Goal: Information Seeking & Learning: Learn about a topic

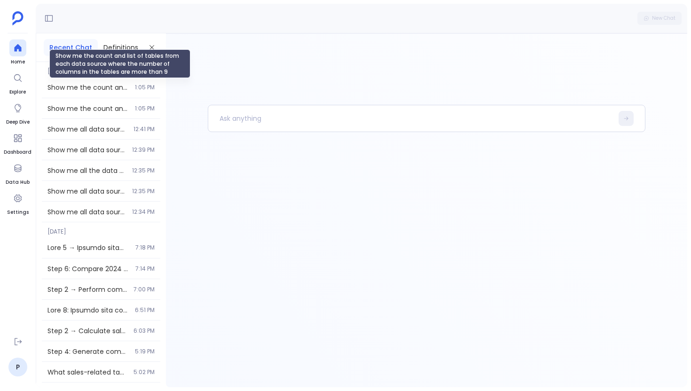
click at [74, 84] on span "Show me the count and list of tables from each data source where the number of …" at bounding box center [88, 87] width 82 height 9
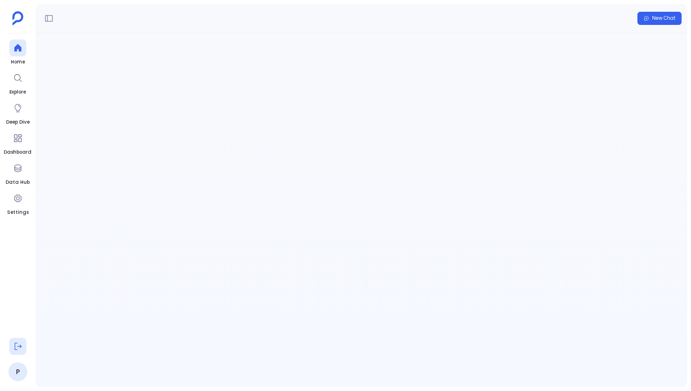
click at [14, 343] on icon at bounding box center [17, 346] width 9 height 9
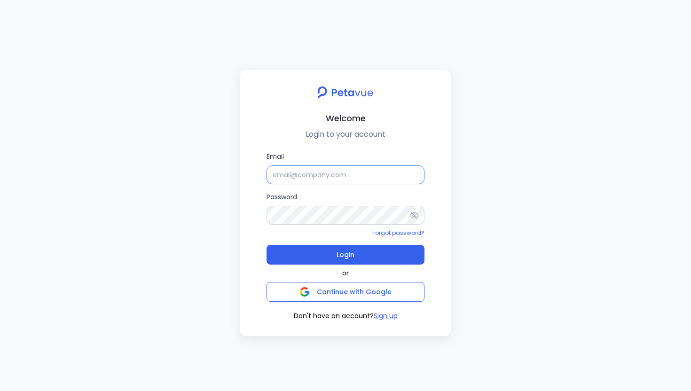
click at [291, 173] on input "Email" at bounding box center [345, 174] width 158 height 19
type input "[PERSON_NAME][EMAIL_ADDRESS][PERSON_NAME][DOMAIN_NAME]"
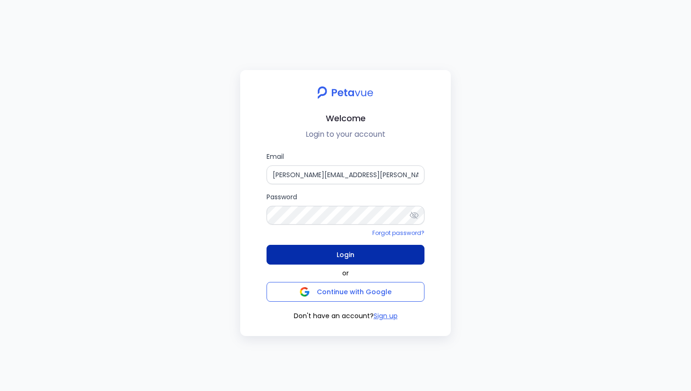
click at [343, 262] on button "Login" at bounding box center [345, 255] width 158 height 20
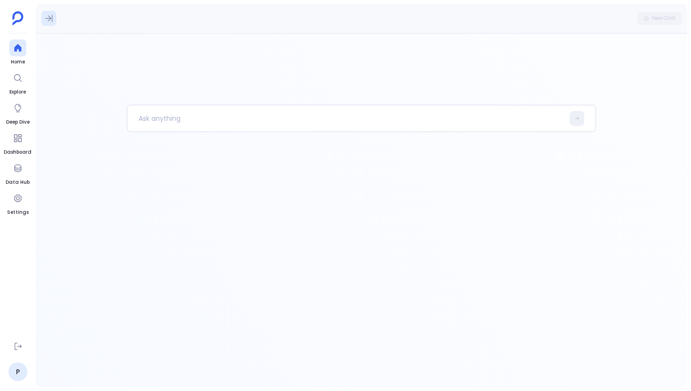
click at [47, 15] on icon at bounding box center [48, 18] width 9 height 9
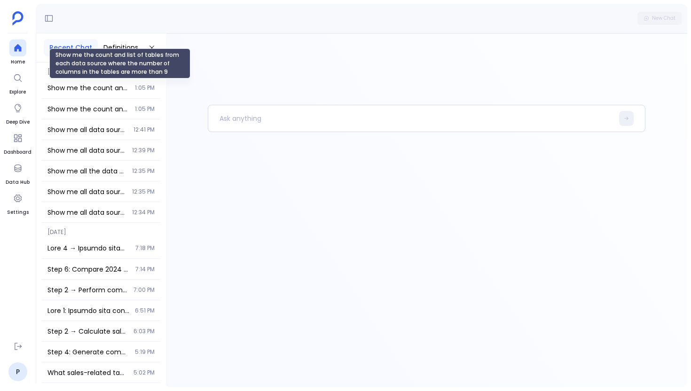
click at [99, 91] on span "Show me the count and list of tables from each data source where the number of …" at bounding box center [88, 87] width 82 height 9
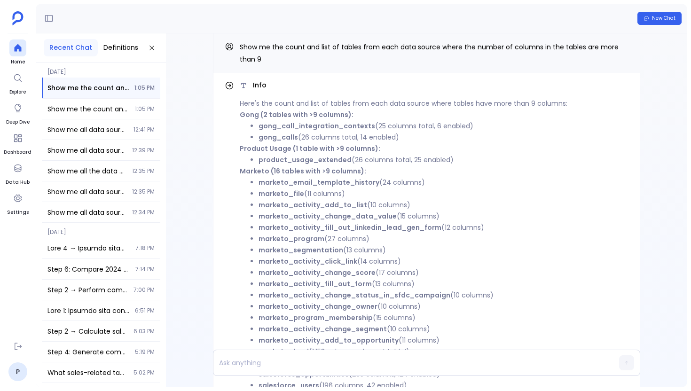
scroll to position [-776, 0]
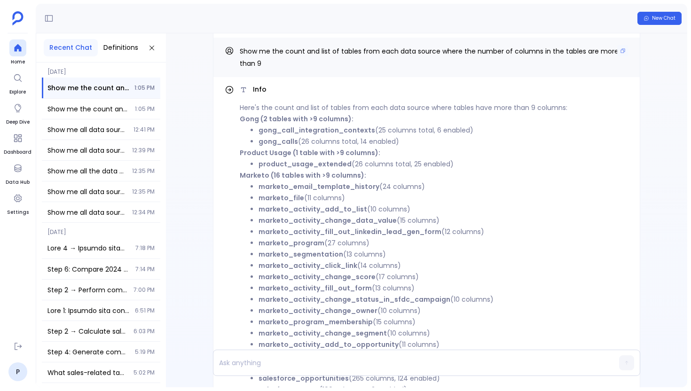
drag, startPoint x: 262, startPoint y: 64, endPoint x: 242, endPoint y: 50, distance: 24.6
click at [242, 50] on p "Show me the count and list of tables from each data source where the number of …" at bounding box center [434, 57] width 389 height 24
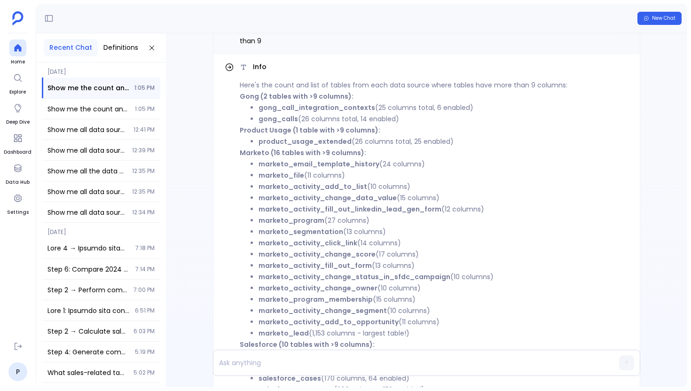
scroll to position [-750, 0]
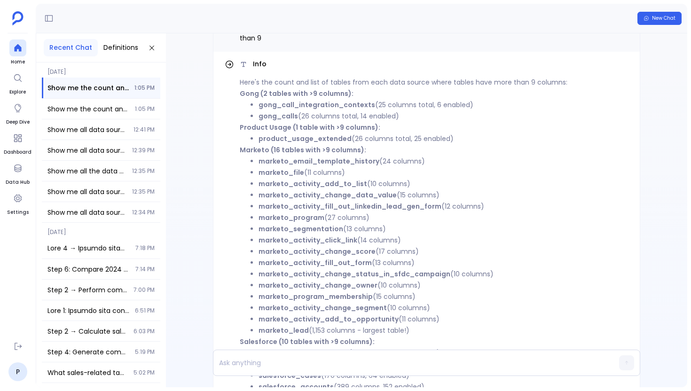
click at [306, 152] on strong "Marketo (16 tables with >9 columns):" at bounding box center [303, 149] width 126 height 9
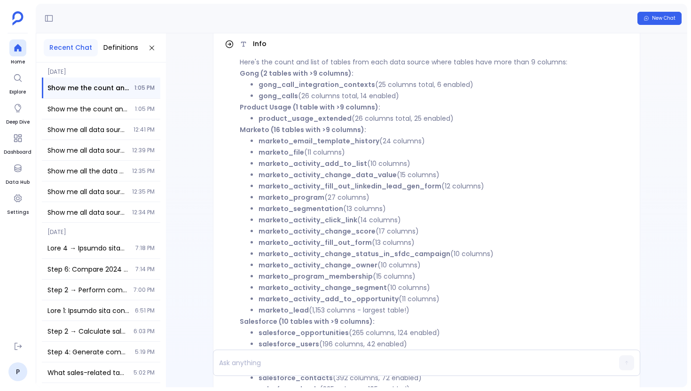
scroll to position [-731, 0]
click at [311, 130] on strong "Marketo (16 tables with >9 columns):" at bounding box center [303, 130] width 126 height 9
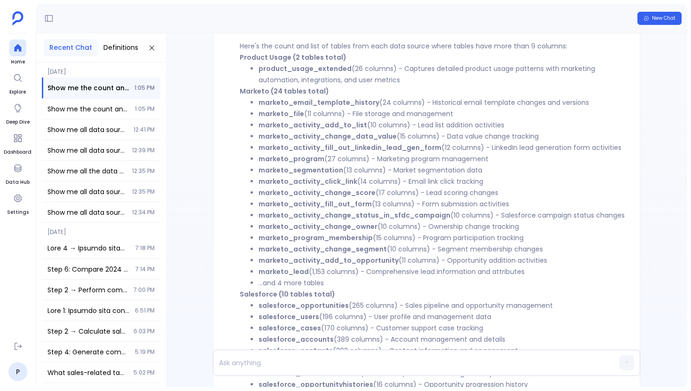
scroll to position [-215, 0]
click at [317, 101] on strong "marketo_email_template_history" at bounding box center [318, 101] width 121 height 9
click at [313, 112] on li "marketo_file (11 columns) - File storage and management" at bounding box center [443, 112] width 370 height 11
click at [308, 123] on strong "marketo_activity_add_to_list" at bounding box center [312, 123] width 109 height 9
click at [304, 138] on strong "marketo_activity_change_data_value" at bounding box center [327, 135] width 138 height 9
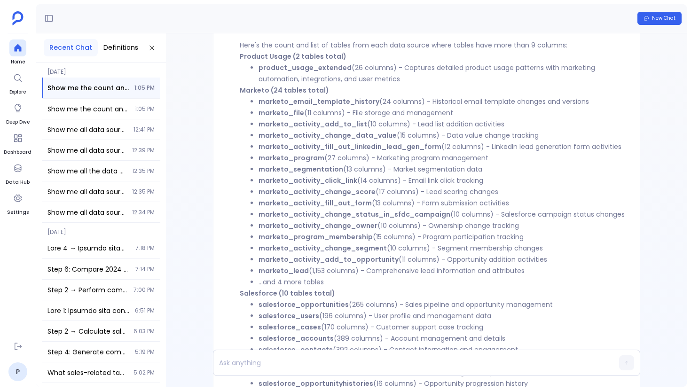
click at [301, 149] on strong "marketo_activity_fill_out_linkedin_lead_gen_form" at bounding box center [349, 146] width 183 height 9
click at [299, 161] on strong "marketo_program" at bounding box center [291, 157] width 66 height 9
click at [297, 171] on strong "marketo_segmentation" at bounding box center [300, 168] width 85 height 9
click at [295, 180] on strong "marketo_activity_click_link" at bounding box center [307, 180] width 99 height 9
click at [291, 194] on strong "marketo_activity_change_score" at bounding box center [316, 191] width 117 height 9
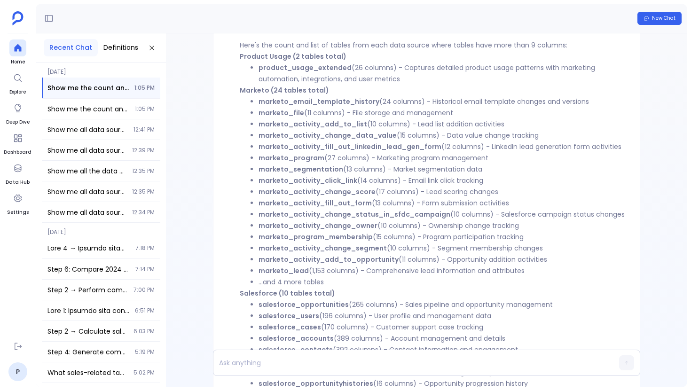
click at [288, 204] on strong "marketo_activity_fill_out_form" at bounding box center [314, 202] width 113 height 9
click at [284, 219] on li "marketo_activity_change_status_in_sfdc_campaign (10 columns) - Salesforce campa…" at bounding box center [443, 214] width 370 height 11
click at [285, 226] on strong "marketo_activity_change_owner" at bounding box center [317, 225] width 119 height 9
click at [284, 238] on strong "marketo_program_membership" at bounding box center [315, 236] width 114 height 9
click at [283, 246] on strong "marketo_activity_change_segment" at bounding box center [322, 247] width 128 height 9
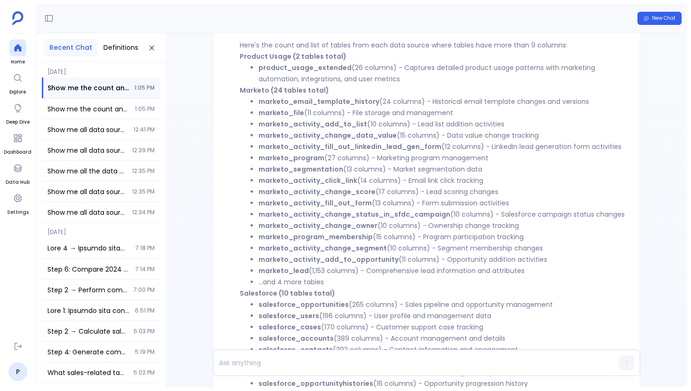
click at [281, 260] on strong "marketo_activity_add_to_opportunity" at bounding box center [328, 259] width 140 height 9
click at [280, 270] on strong "marketo_lead" at bounding box center [283, 270] width 50 height 9
click at [332, 103] on strong "marketo_email_template_history" at bounding box center [318, 101] width 121 height 9
click at [323, 114] on li "marketo_file (11 columns) - File storage and management" at bounding box center [443, 112] width 370 height 11
click at [316, 124] on strong "marketo_activity_add_to_list" at bounding box center [312, 123] width 109 height 9
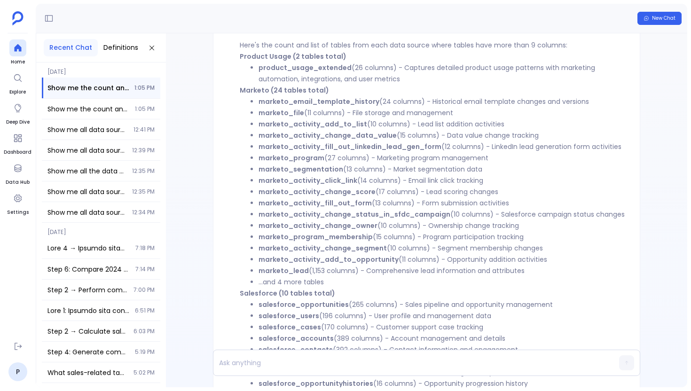
click at [313, 136] on strong "marketo_activity_change_data_value" at bounding box center [327, 135] width 138 height 9
click at [309, 148] on strong "marketo_activity_fill_out_linkedin_lead_gen_form" at bounding box center [349, 146] width 183 height 9
click at [306, 161] on strong "marketo_program" at bounding box center [291, 157] width 66 height 9
click at [302, 172] on strong "marketo_segmentation" at bounding box center [300, 168] width 85 height 9
click at [299, 184] on strong "marketo_activity_click_link" at bounding box center [307, 180] width 99 height 9
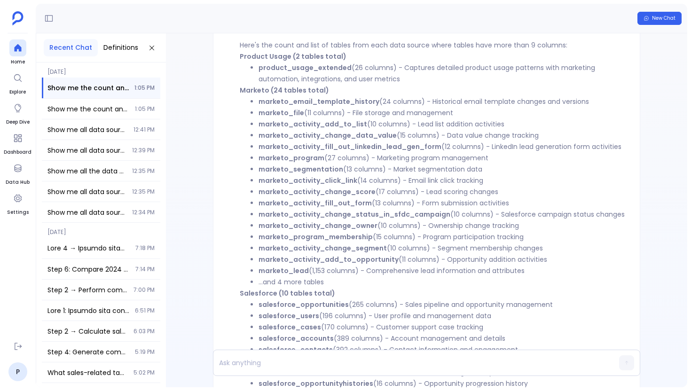
click at [297, 194] on strong "marketo_activity_change_score" at bounding box center [316, 191] width 117 height 9
click at [295, 205] on strong "marketo_activity_fill_out_form" at bounding box center [314, 202] width 113 height 9
click at [294, 215] on strong "marketo_activity_change_status_in_sfdc_campaign" at bounding box center [354, 214] width 192 height 9
click at [291, 227] on strong "marketo_activity_change_owner" at bounding box center [317, 225] width 119 height 9
click at [289, 239] on strong "marketo_program_membership" at bounding box center [315, 236] width 114 height 9
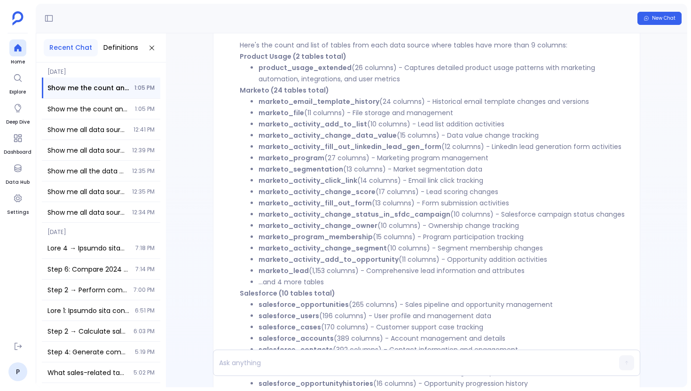
click at [288, 250] on strong "marketo_activity_change_segment" at bounding box center [322, 247] width 128 height 9
click at [285, 259] on strong "marketo_activity_add_to_opportunity" at bounding box center [328, 259] width 140 height 9
click at [284, 270] on strong "marketo_lead" at bounding box center [283, 270] width 50 height 9
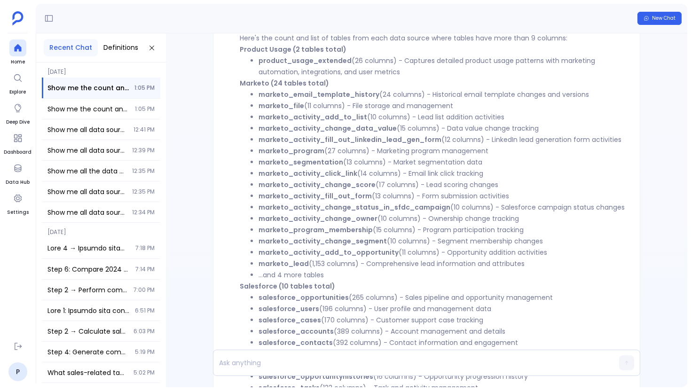
scroll to position [-205, 0]
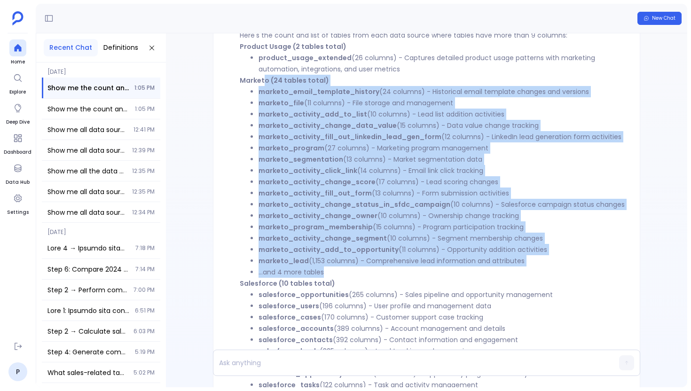
drag, startPoint x: 323, startPoint y: 273, endPoint x: 262, endPoint y: 86, distance: 196.8
click at [262, 86] on ul "marketo_email_template_history (24 columns) - Historical email template changes…" at bounding box center [434, 182] width 389 height 192
click at [262, 86] on li "marketo_email_template_history (24 columns) - Historical email template changes…" at bounding box center [443, 91] width 370 height 11
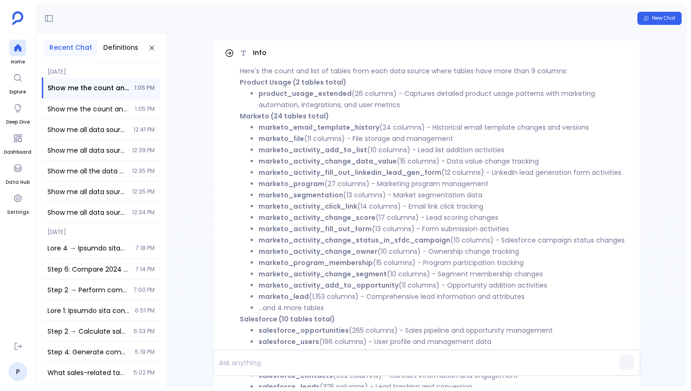
scroll to position [-252, 0]
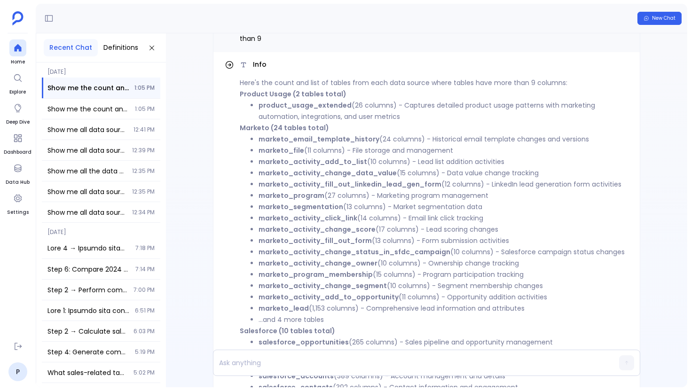
click at [326, 127] on p "Marketo (24 tables total)" at bounding box center [434, 127] width 389 height 11
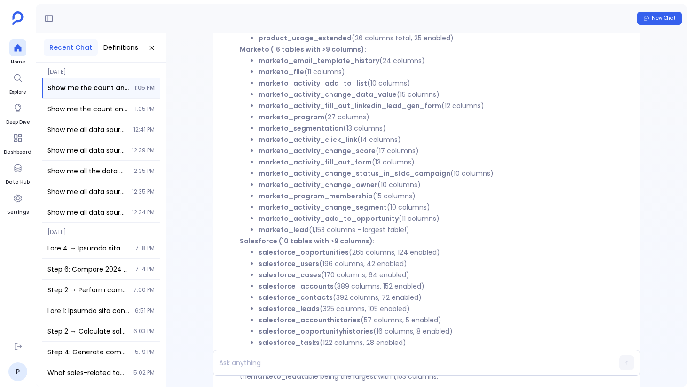
scroll to position [-695, 0]
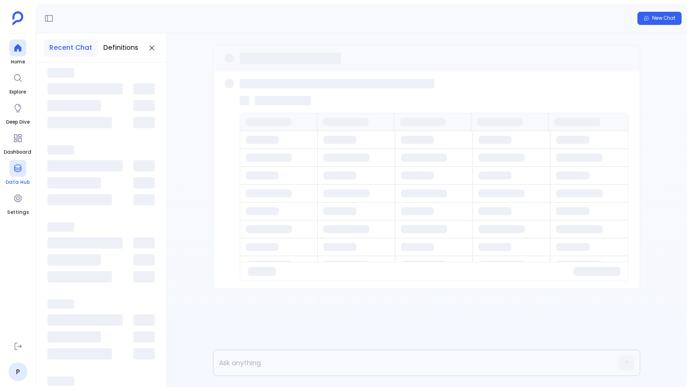
click at [19, 166] on icon at bounding box center [17, 168] width 9 height 9
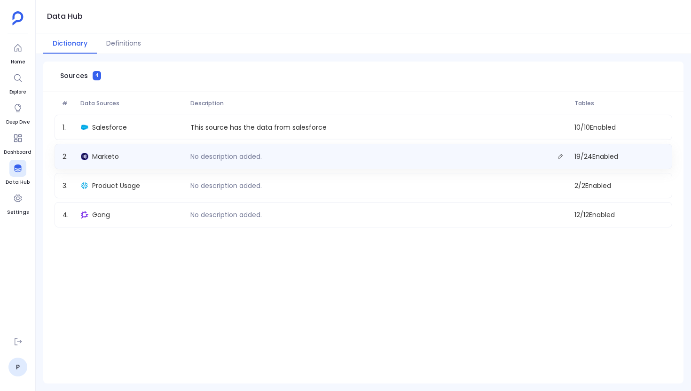
click at [153, 162] on div "Marketo" at bounding box center [131, 156] width 109 height 13
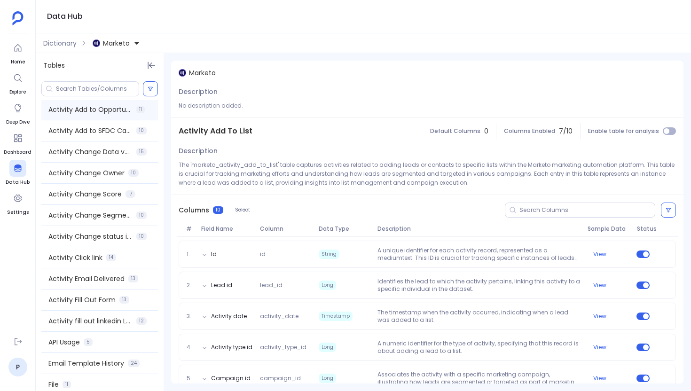
scroll to position [24, 0]
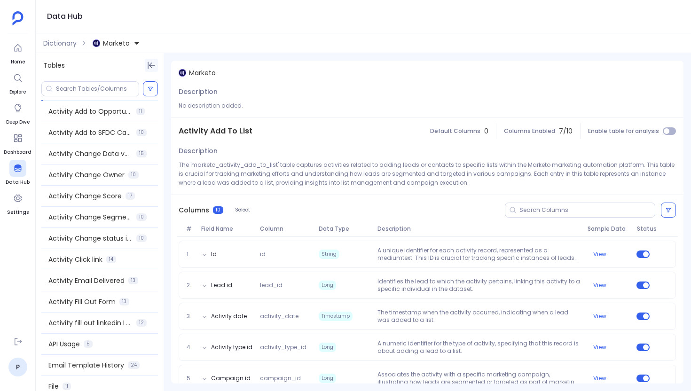
click at [153, 65] on icon "Hide Tables" at bounding box center [151, 65] width 9 height 9
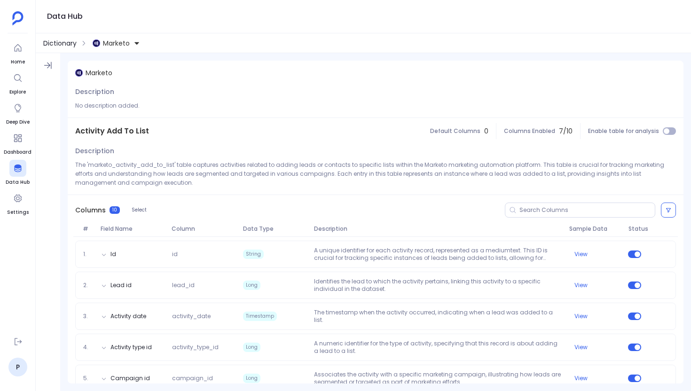
click at [73, 45] on span "Dictionary" at bounding box center [59, 43] width 33 height 9
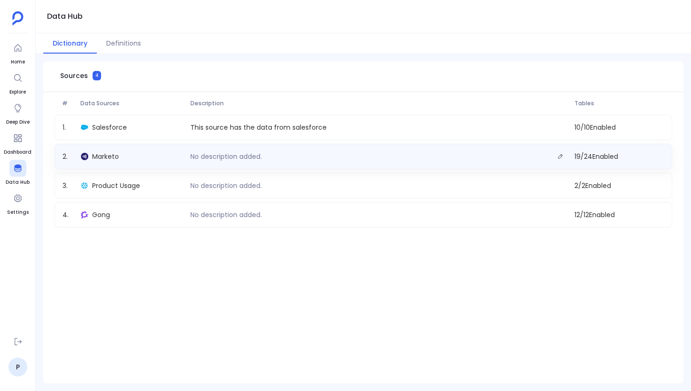
click at [126, 161] on div "Marketo" at bounding box center [131, 156] width 109 height 13
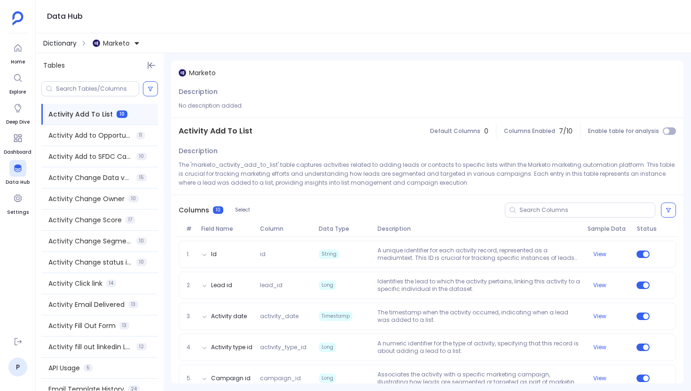
click at [69, 43] on span "Dictionary" at bounding box center [59, 43] width 33 height 9
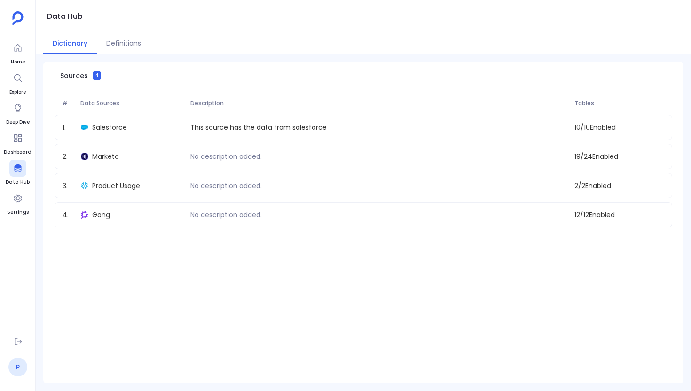
click at [25, 370] on link "P" at bounding box center [17, 367] width 19 height 19
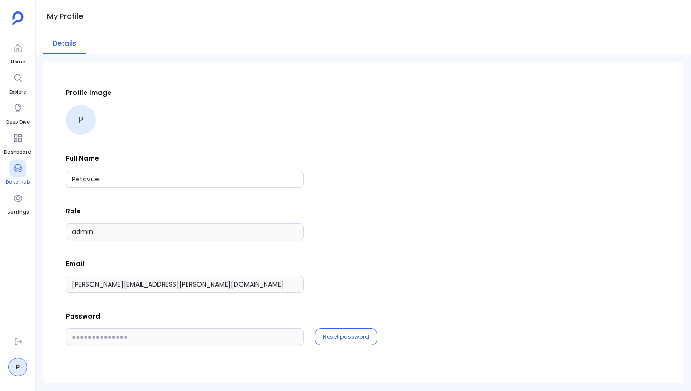
click at [19, 170] on icon at bounding box center [17, 168] width 9 height 9
